Goal: Navigation & Orientation: Find specific page/section

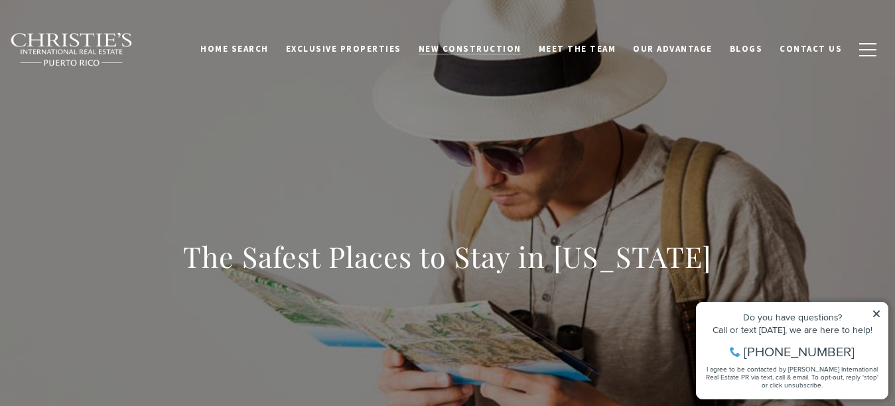
click at [471, 49] on span "New Construction" at bounding box center [469, 48] width 103 height 11
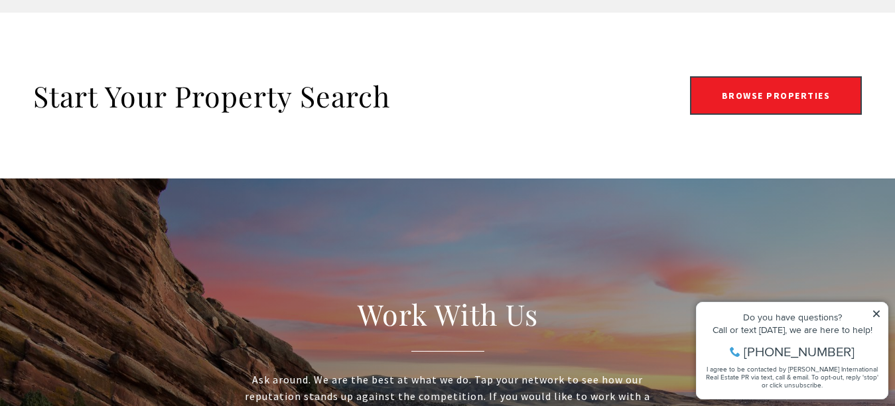
scroll to position [2520, 0]
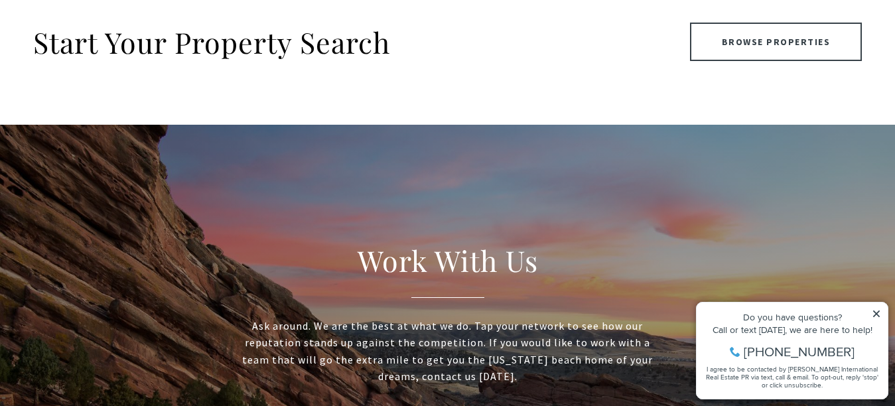
click at [796, 46] on link "Browse Properties" at bounding box center [776, 42] width 172 height 38
click at [743, 42] on link "Browse Properties" at bounding box center [776, 42] width 172 height 38
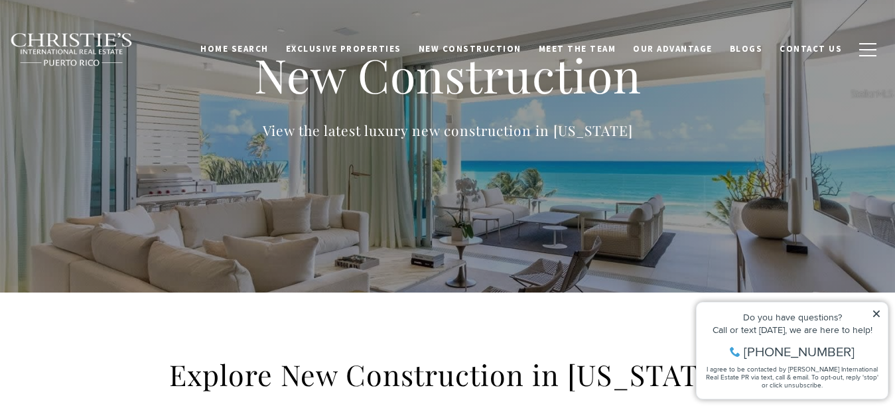
scroll to position [0, 0]
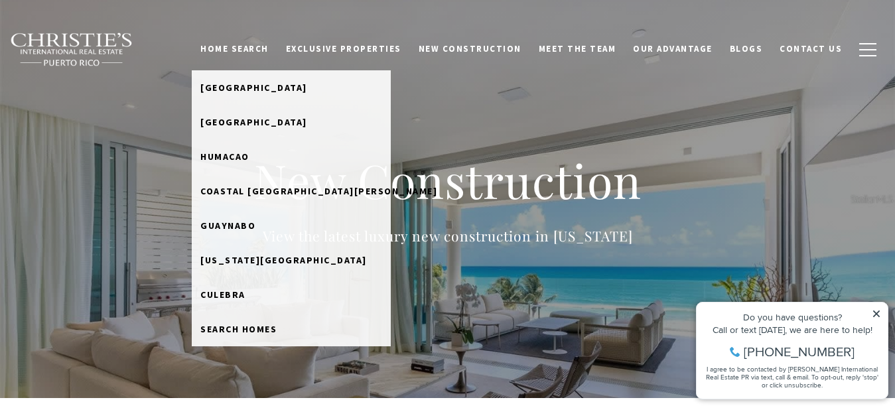
click at [273, 42] on link "Home Search" at bounding box center [235, 48] width 86 height 25
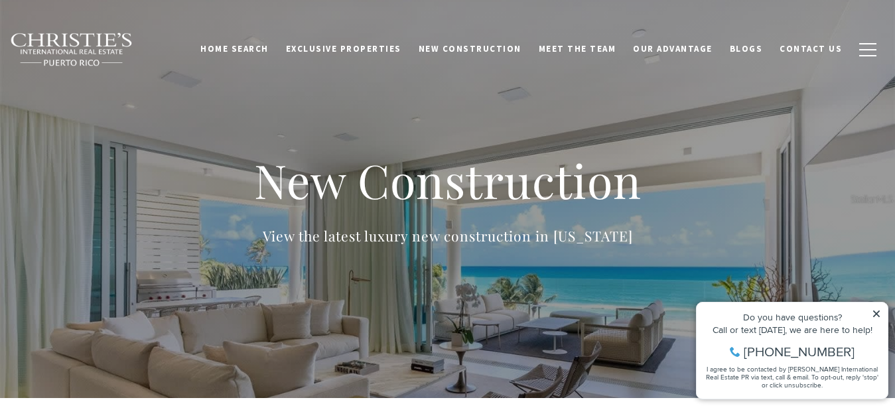
click at [267, 53] on link "Home Search" at bounding box center [235, 48] width 86 height 25
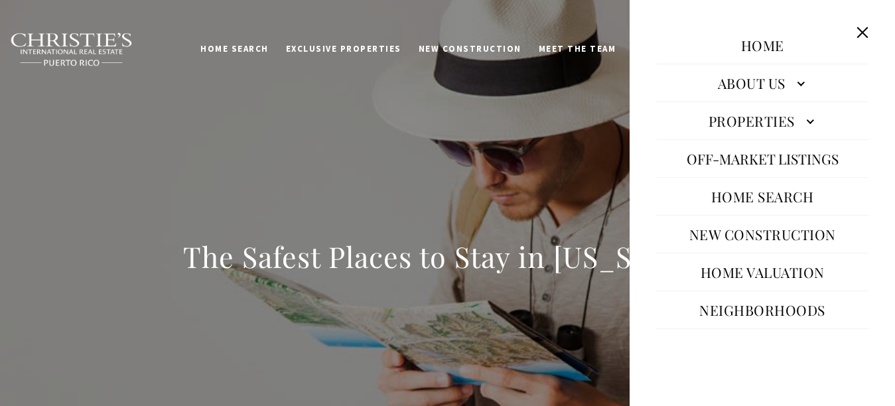
click at [761, 306] on link "Neighborhoods" at bounding box center [761, 310] width 139 height 32
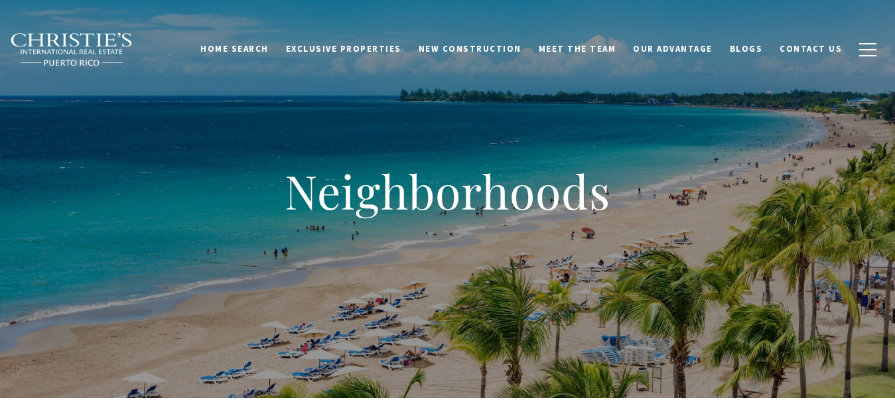
click at [258, 52] on link "Home Search" at bounding box center [235, 48] width 86 height 25
drag, startPoint x: 257, startPoint y: 56, endPoint x: 263, endPoint y: 44, distance: 13.3
click at [263, 44] on link "Home Search" at bounding box center [235, 48] width 86 height 25
